Goal: Task Accomplishment & Management: Use online tool/utility

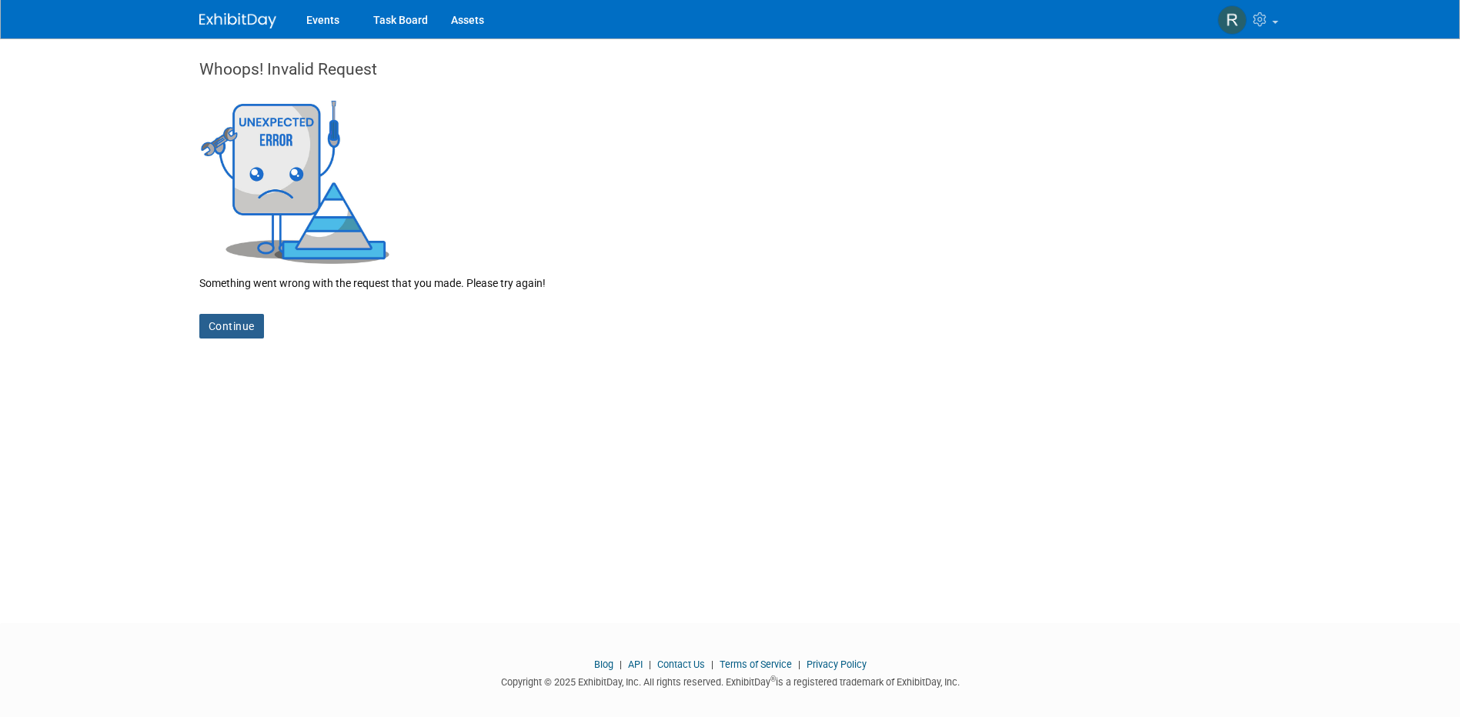
click at [237, 329] on link "Continue" at bounding box center [231, 326] width 65 height 25
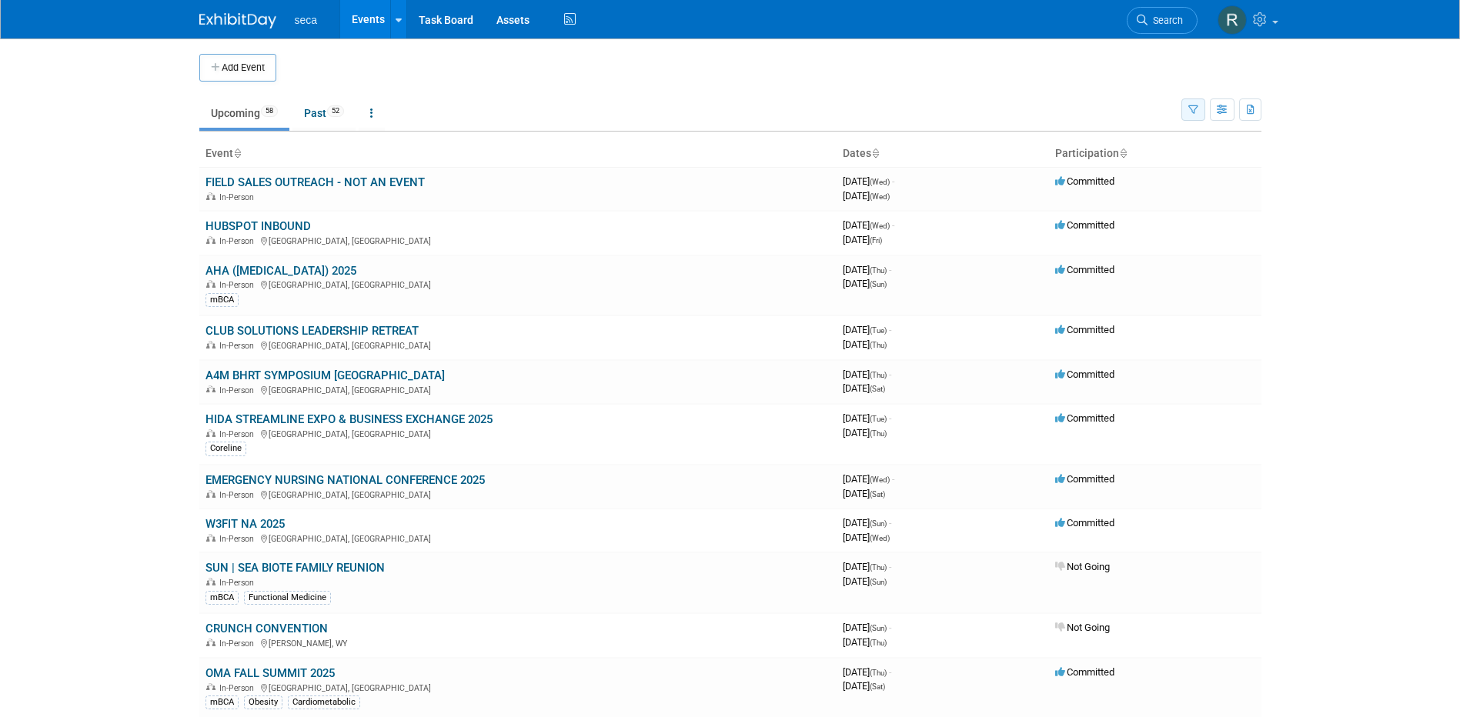
click at [1196, 115] on button "button" at bounding box center [1194, 110] width 24 height 22
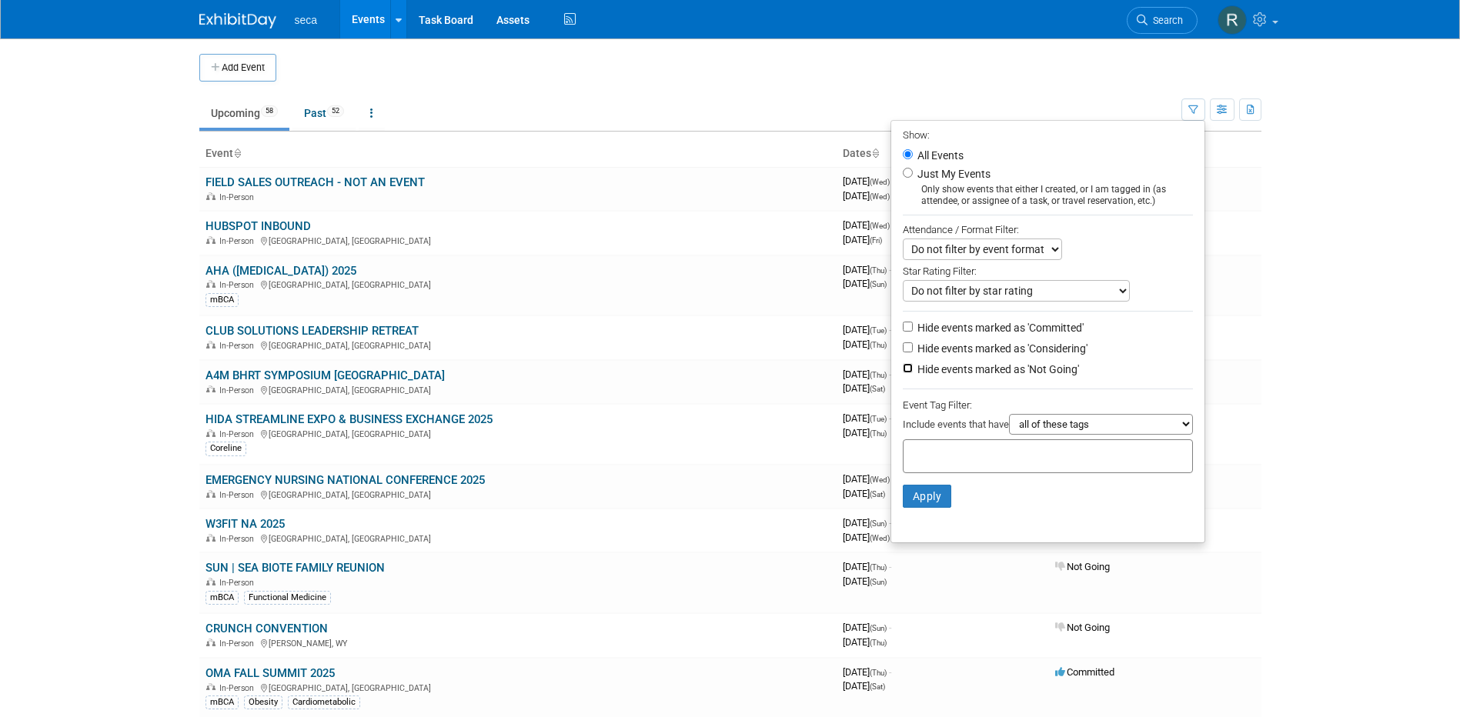
click at [903, 371] on input "Hide events marked as 'Not Going'" at bounding box center [908, 368] width 10 height 10
checkbox input "true"
click at [903, 353] on input "Hide events marked as 'Considering'" at bounding box center [908, 348] width 10 height 10
checkbox input "true"
click at [927, 491] on button "Apply" at bounding box center [927, 496] width 49 height 23
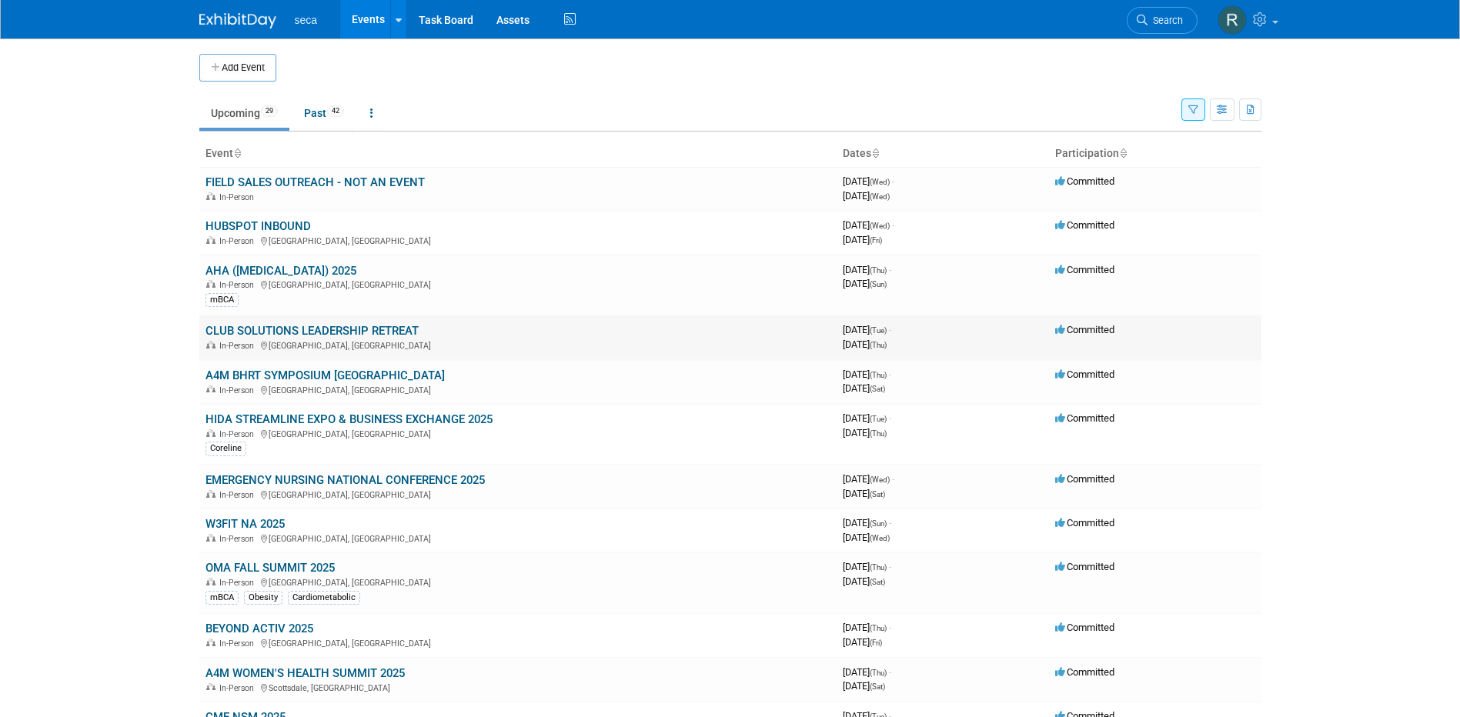
click at [354, 333] on link "CLUB SOLUTIONS LEADERSHIP RETREAT" at bounding box center [312, 331] width 213 height 14
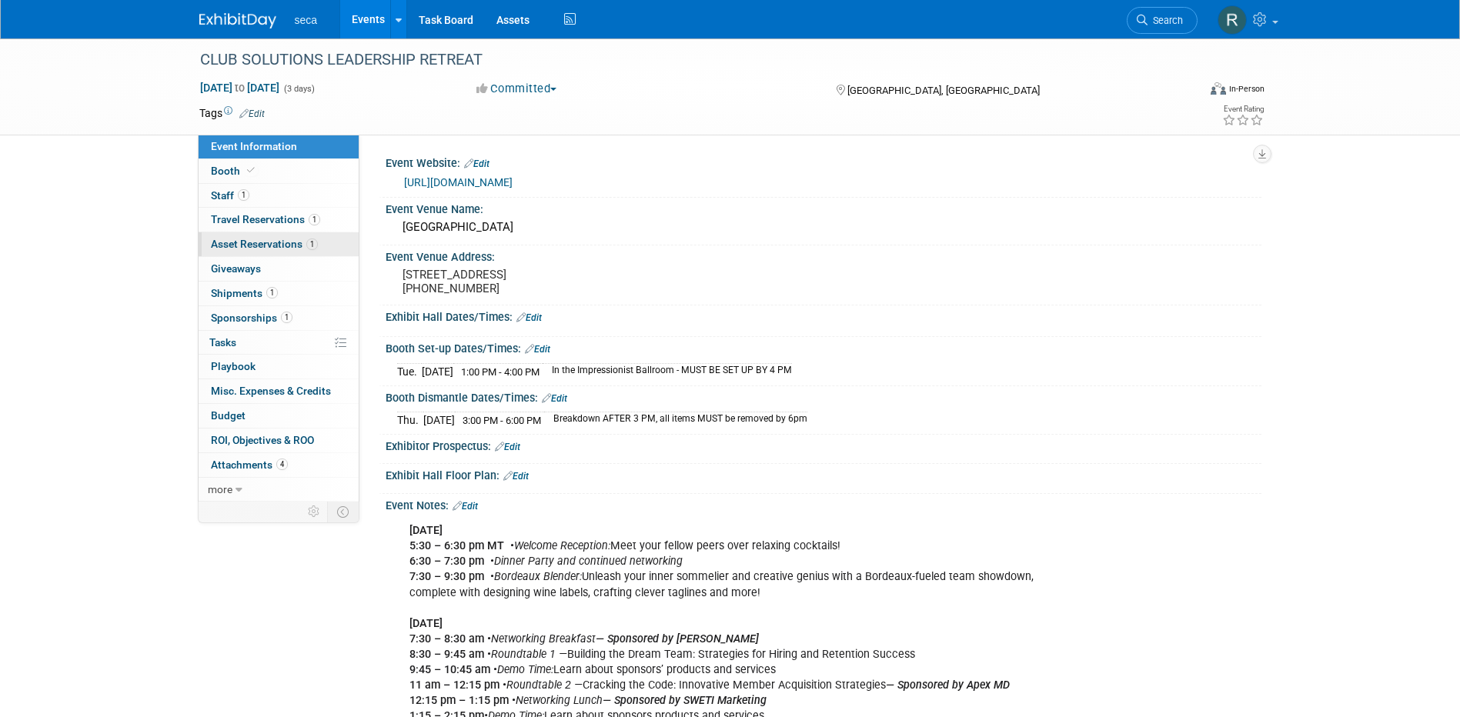
click at [275, 244] on span "Asset Reservations 1" at bounding box center [264, 244] width 107 height 12
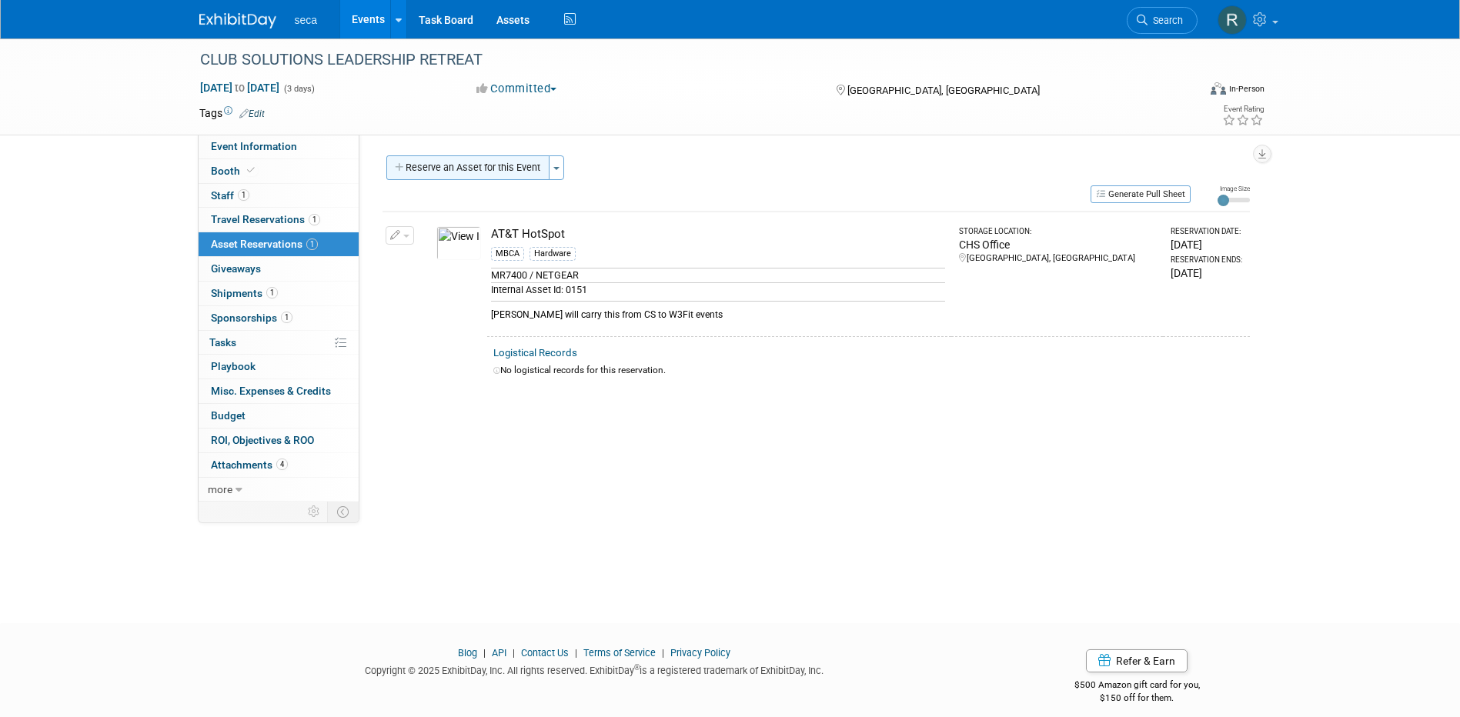
click at [483, 169] on button "Reserve an Asset for this Event" at bounding box center [467, 167] width 163 height 25
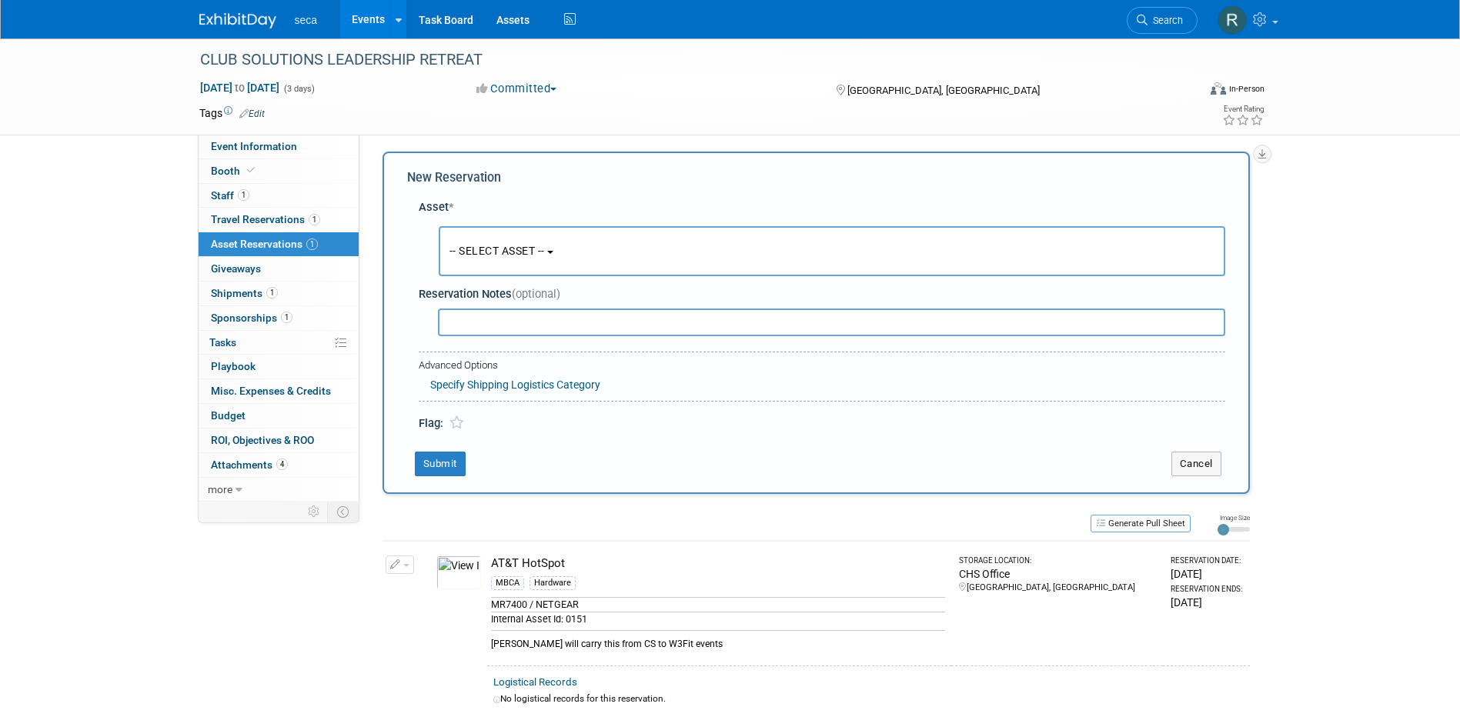
scroll to position [15, 0]
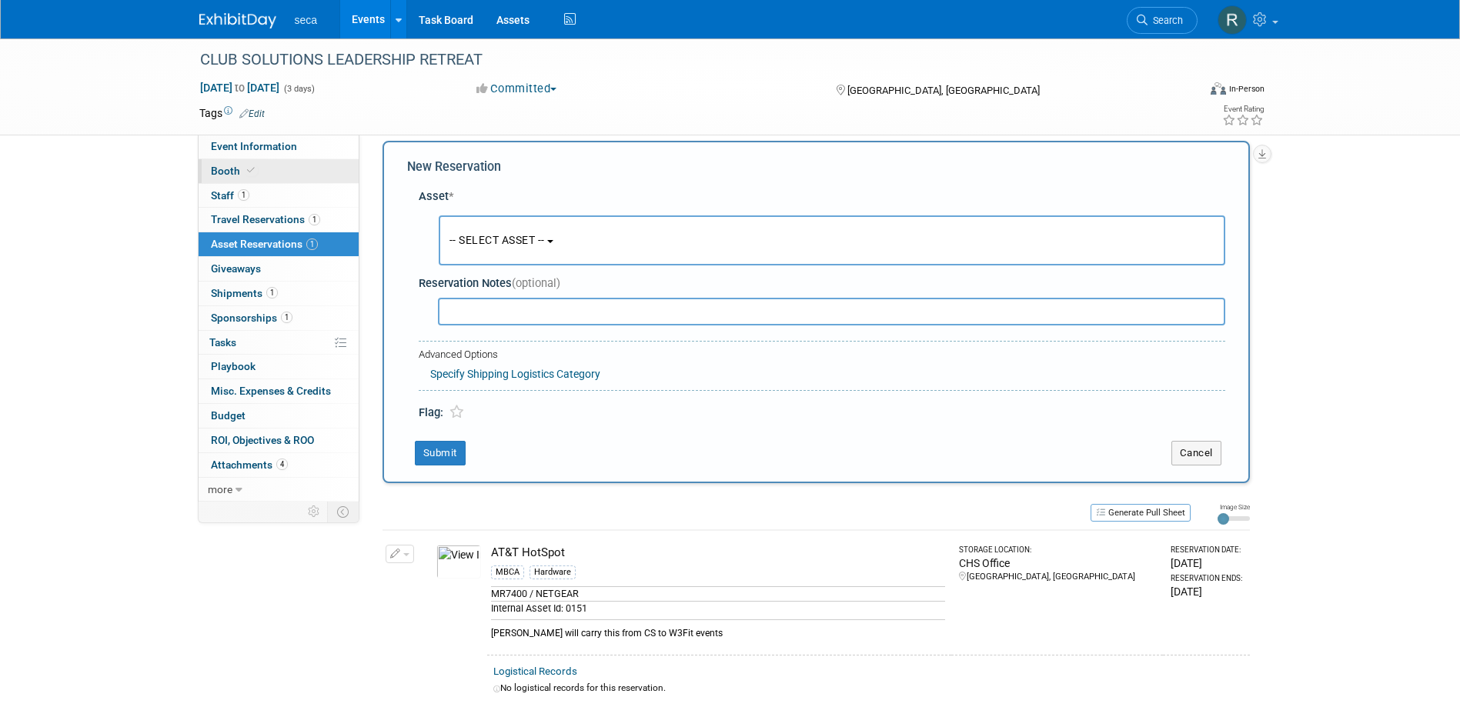
click at [231, 172] on span "Booth" at bounding box center [234, 171] width 47 height 12
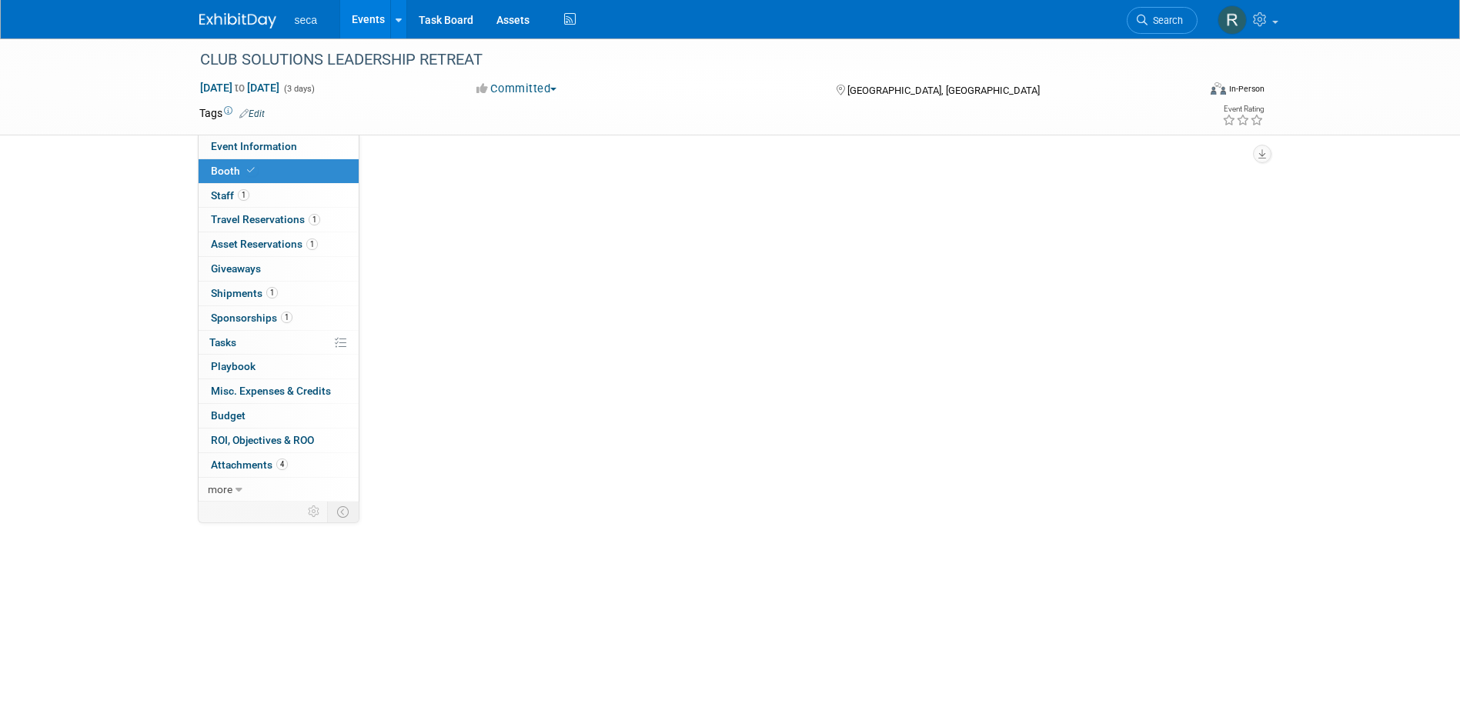
scroll to position [0, 0]
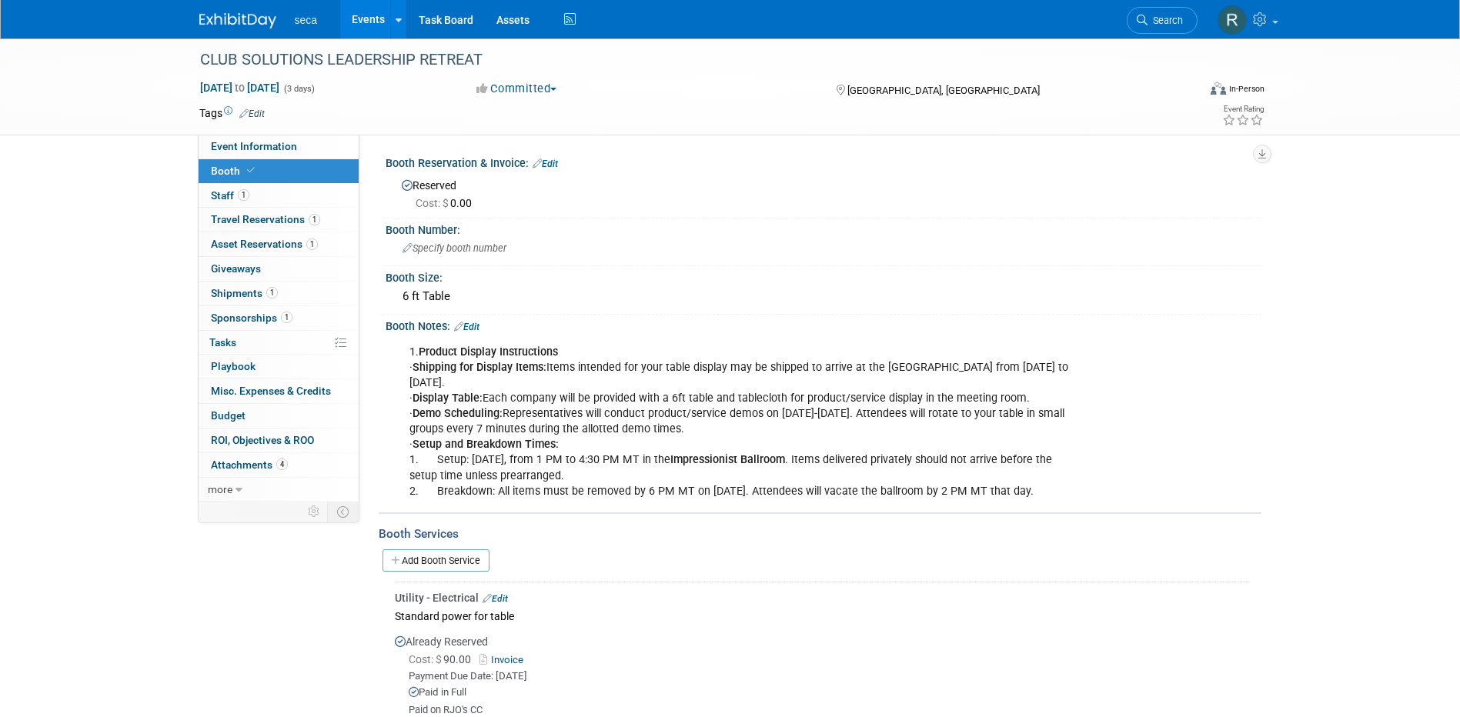
click at [362, 22] on link "Events" at bounding box center [368, 19] width 56 height 38
